Goal: Information Seeking & Learning: Learn about a topic

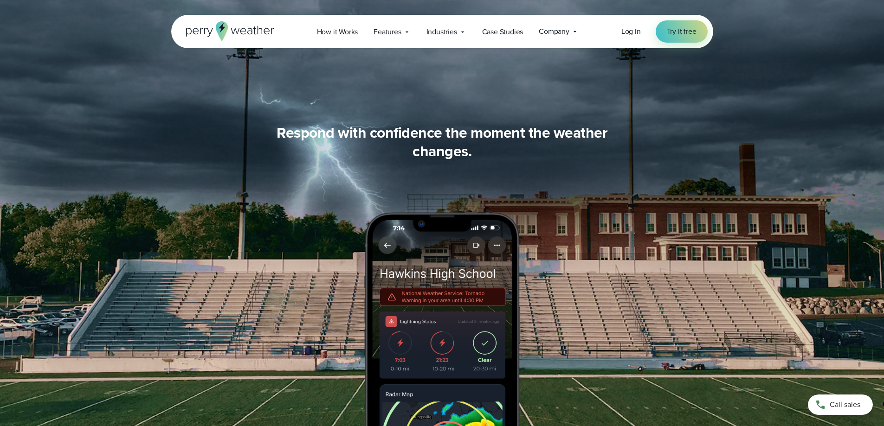
scroll to position [1114, 0]
click at [490, 30] on span "Case Studies" at bounding box center [502, 31] width 41 height 11
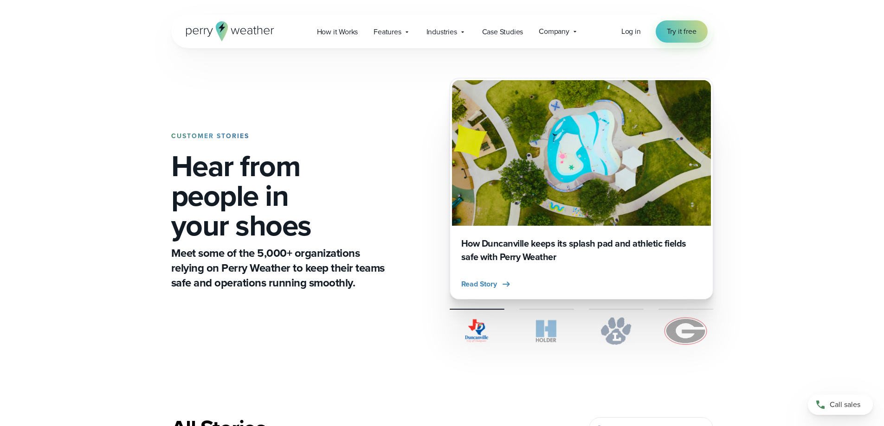
click at [675, 333] on img at bounding box center [686, 331] width 55 height 28
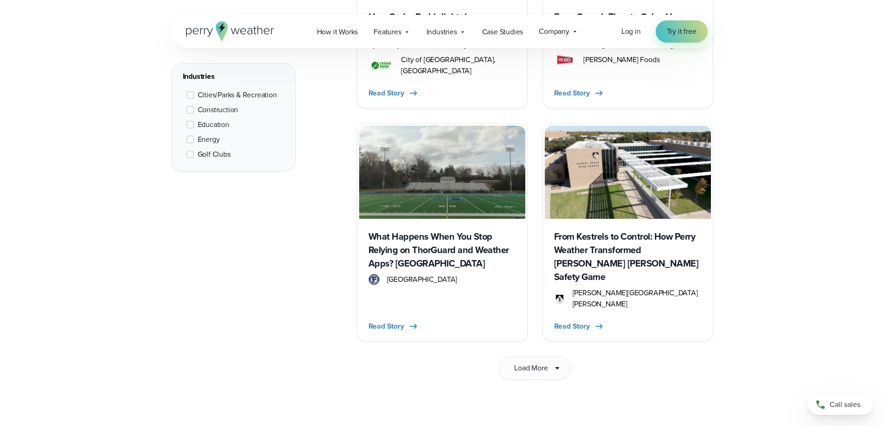
scroll to position [1439, 0]
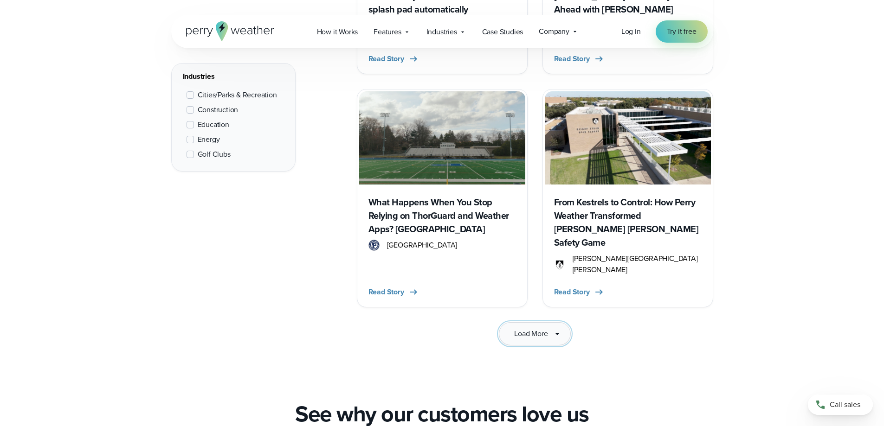
click at [554, 329] on icon at bounding box center [557, 334] width 11 height 11
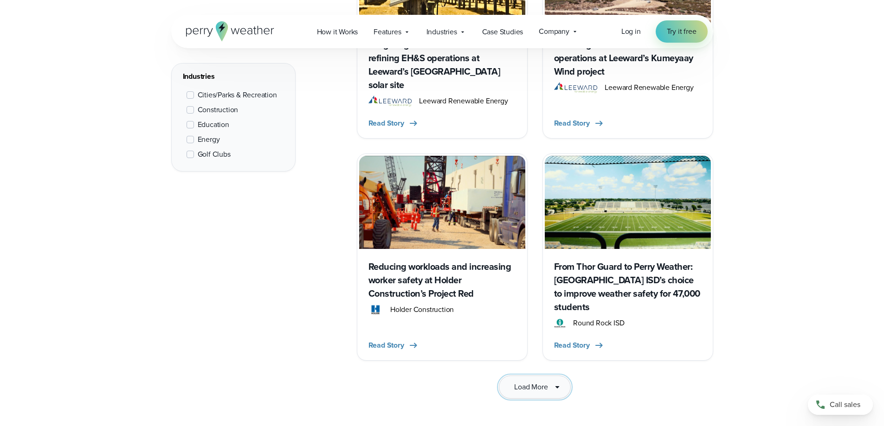
scroll to position [2738, 0]
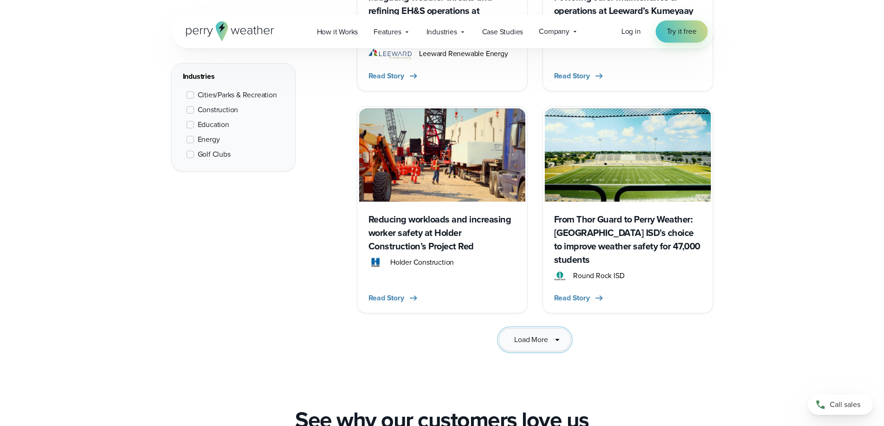
click at [543, 335] on span "Load More" at bounding box center [530, 340] width 33 height 11
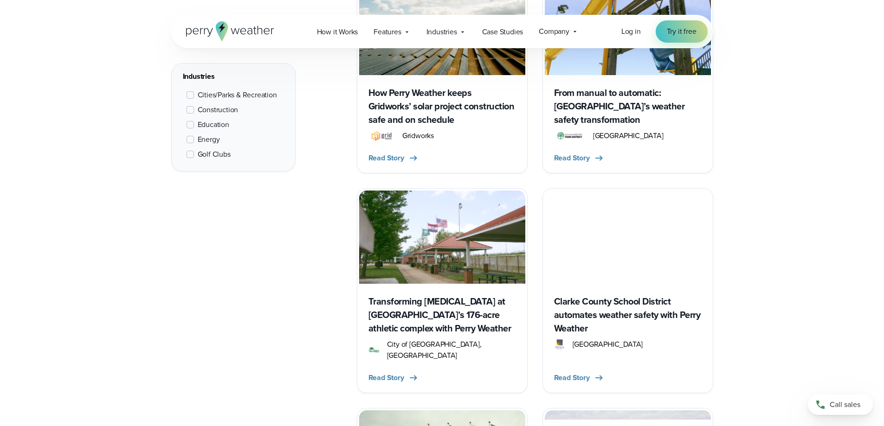
scroll to position [3109, 0]
